Goal: Task Accomplishment & Management: Use online tool/utility

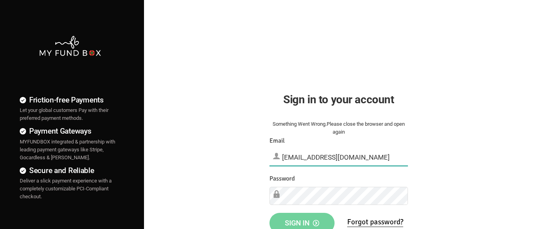
type input "[EMAIL_ADDRESS][DOMAIN_NAME]"
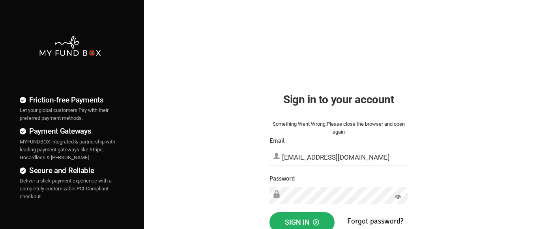
click at [302, 221] on span "Sign in" at bounding box center [302, 222] width 34 height 8
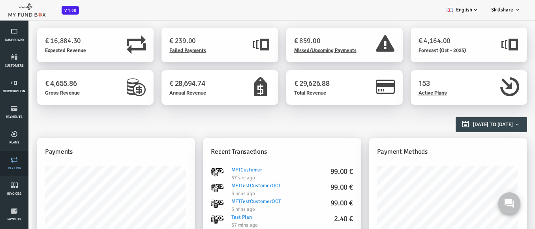
click at [14, 164] on link "Pay Link" at bounding box center [14, 163] width 24 height 25
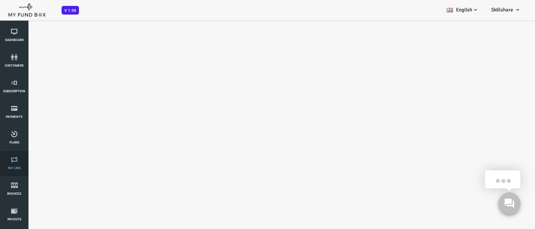
select select "100"
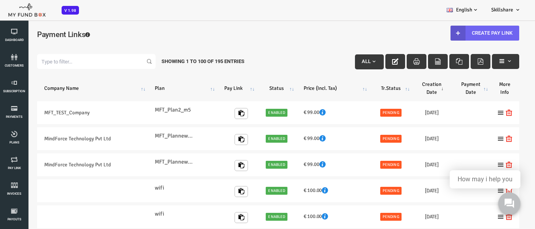
click at [458, 33] on link "Create Pay Link" at bounding box center [463, 33] width 69 height 15
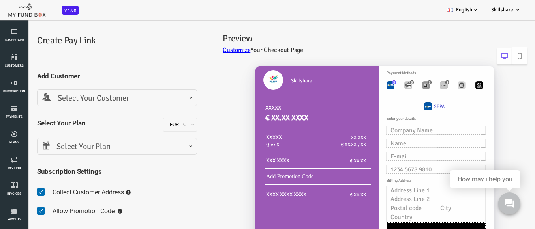
click at [94, 98] on span "Select Your Customer" at bounding box center [96, 98] width 150 height 12
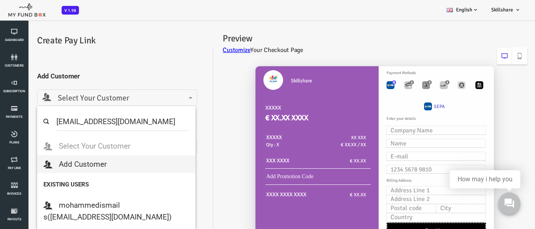
select select "MFT_Email5@gmail.com"
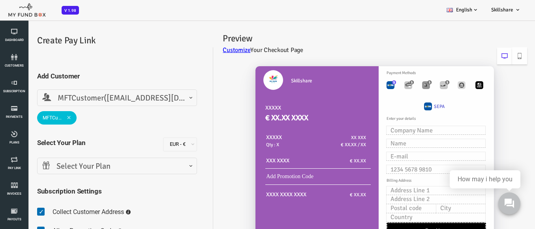
click at [94, 166] on span "Select Your Plan" at bounding box center [96, 167] width 150 height 12
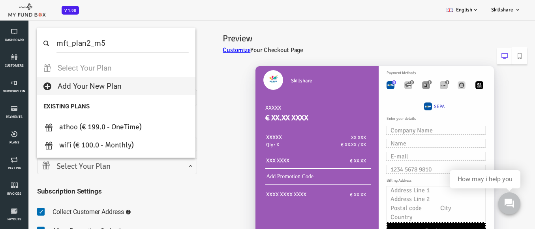
select select "MFT_Plan2_m5"
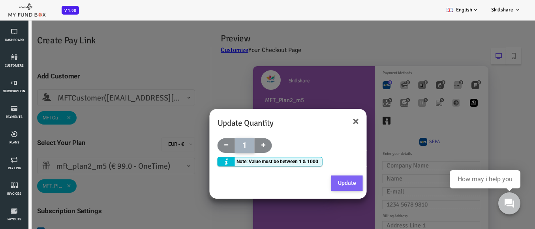
click at [325, 183] on button "Update" at bounding box center [326, 184] width 32 height 16
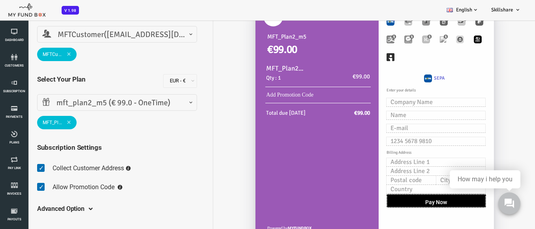
scroll to position [20, 0]
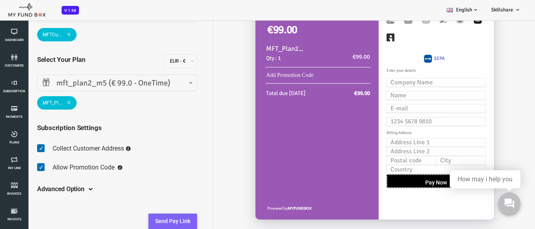
click at [150, 221] on button "Send Pay Link" at bounding box center [151, 222] width 49 height 16
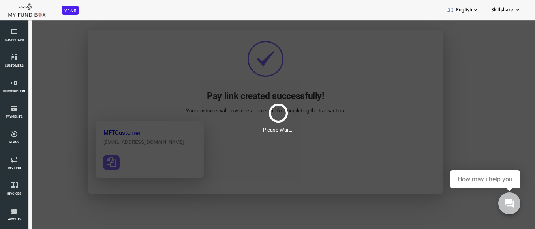
scroll to position [0, 0]
